Goal: Transaction & Acquisition: Purchase product/service

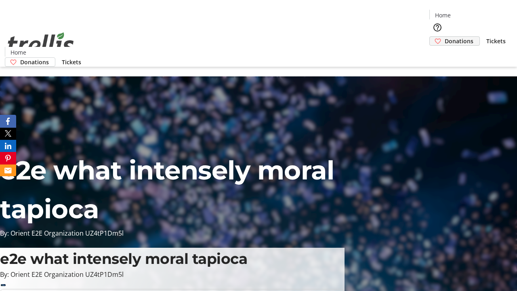
click at [445, 37] on span "Donations" at bounding box center [459, 41] width 29 height 8
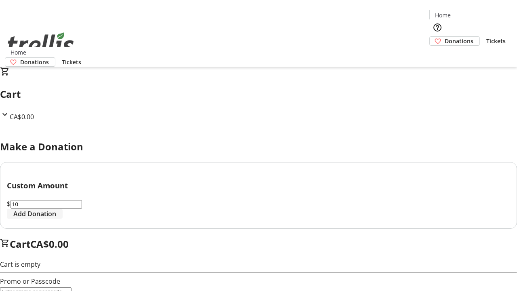
click at [56, 219] on span "Add Donation" at bounding box center [34, 214] width 43 height 10
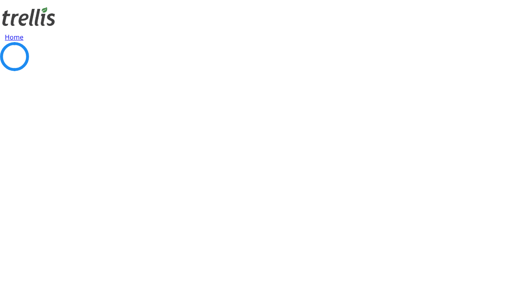
select select "CA"
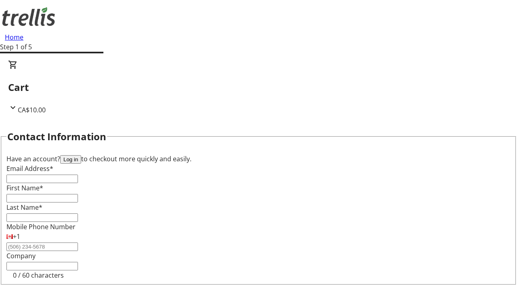
click at [81, 155] on button "Log in" at bounding box center [70, 159] width 21 height 8
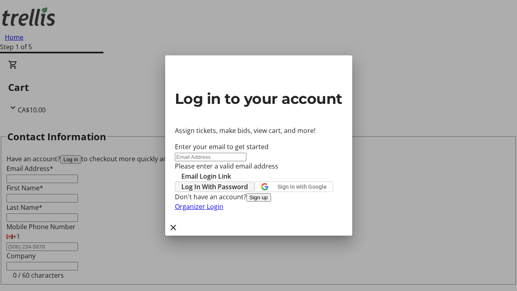
click at [248, 182] on span "Log In With Password" at bounding box center [215, 187] width 67 height 10
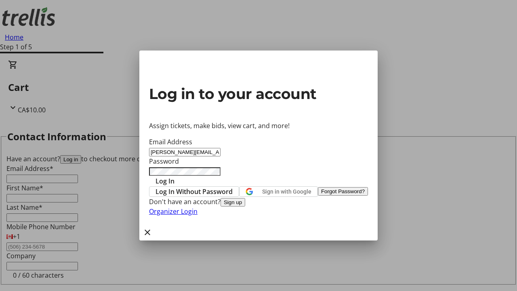
type input "[PERSON_NAME][EMAIL_ADDRESS][DOMAIN_NAME]"
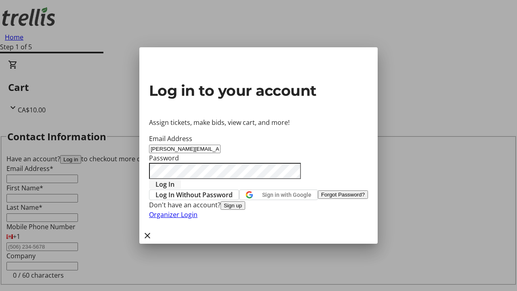
click at [175, 179] on span "Log In" at bounding box center [165, 184] width 19 height 10
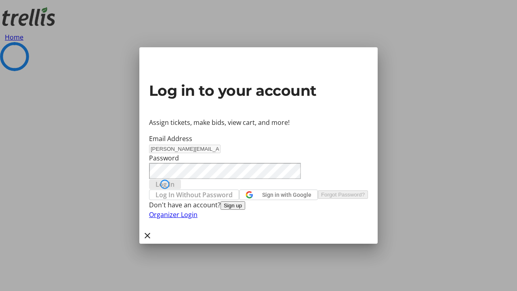
select select "CA"
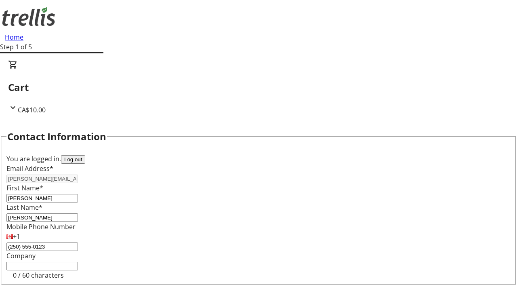
select select "CA"
select select "BC"
type input "Kelowna"
type input "V1Y 0C2"
